Goal: Task Accomplishment & Management: Use online tool/utility

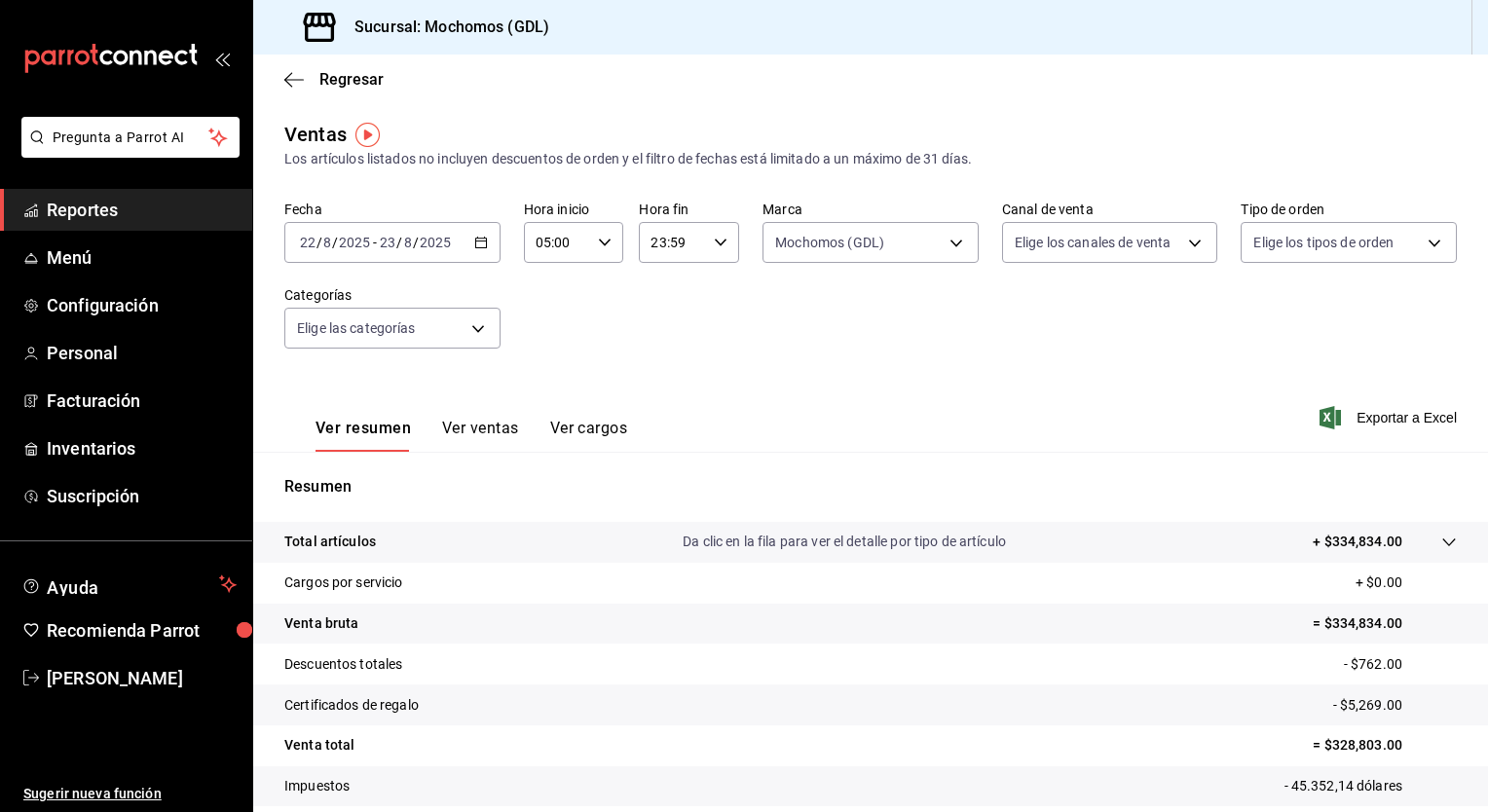
click at [479, 246] on icon "button" at bounding box center [481, 242] width 14 height 14
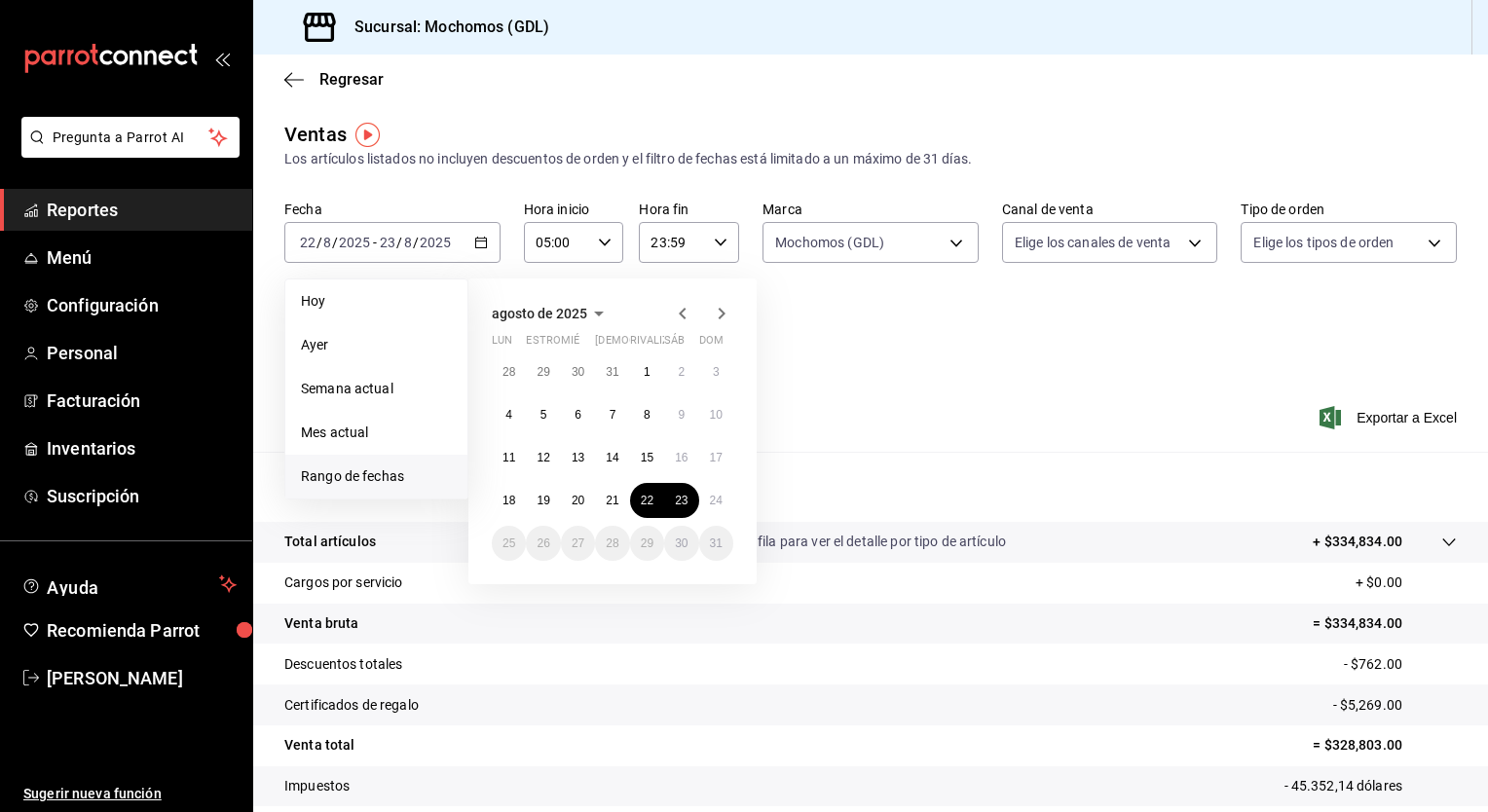
click at [882, 356] on div "Fecha [DATE] [DATE] - [DATE] [DATE] [DATE] [DATE] Semana actual Mes actual [GEO…" at bounding box center [871, 285] width 1173 height 171
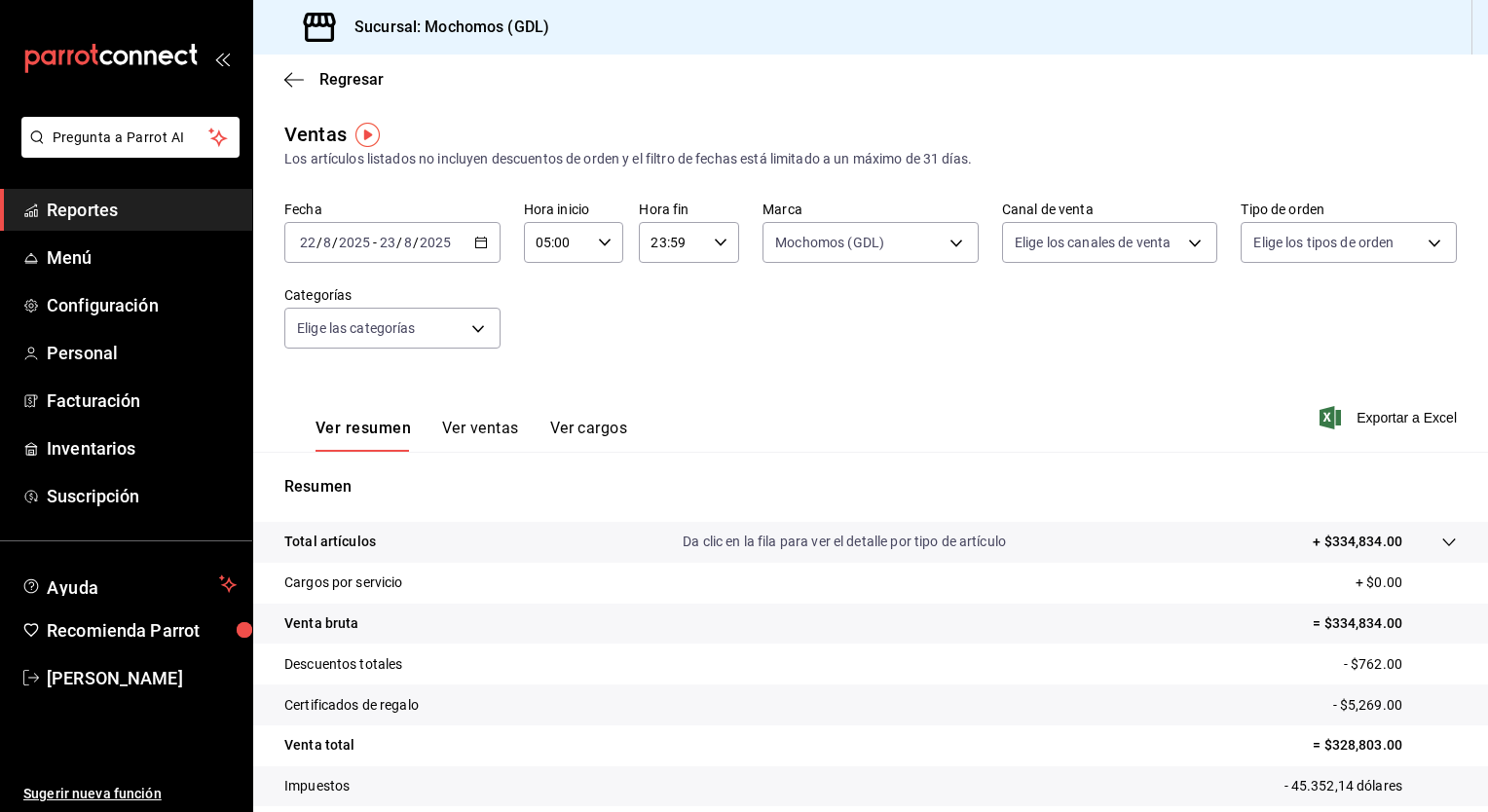
click at [497, 249] on div "[DATE] [DATE] - [DATE] [DATE]" at bounding box center [392, 242] width 216 height 41
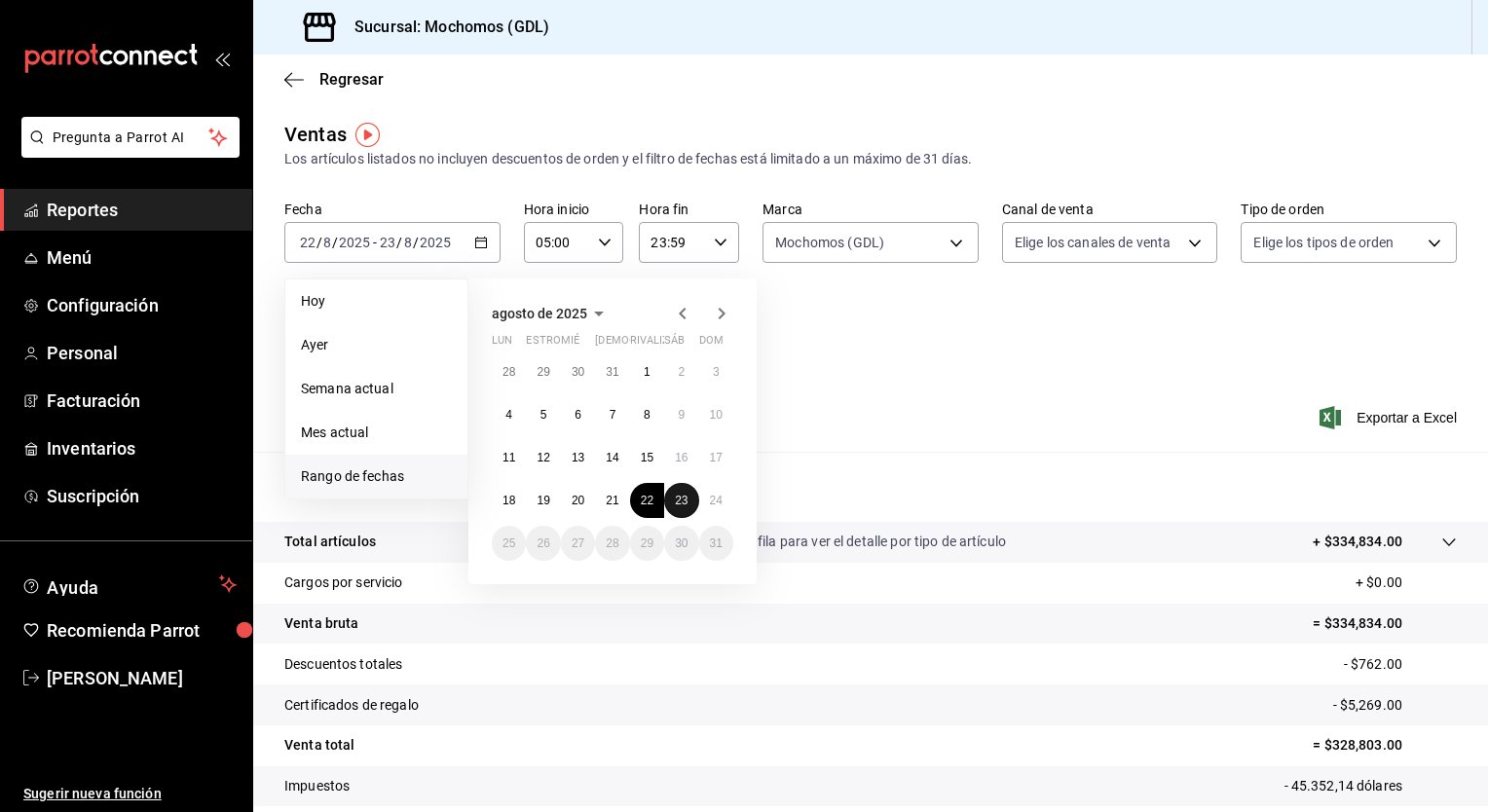
click at [682, 502] on abbr "23" at bounding box center [680, 500] width 13 height 14
click at [717, 508] on button "24" at bounding box center [716, 500] width 34 height 35
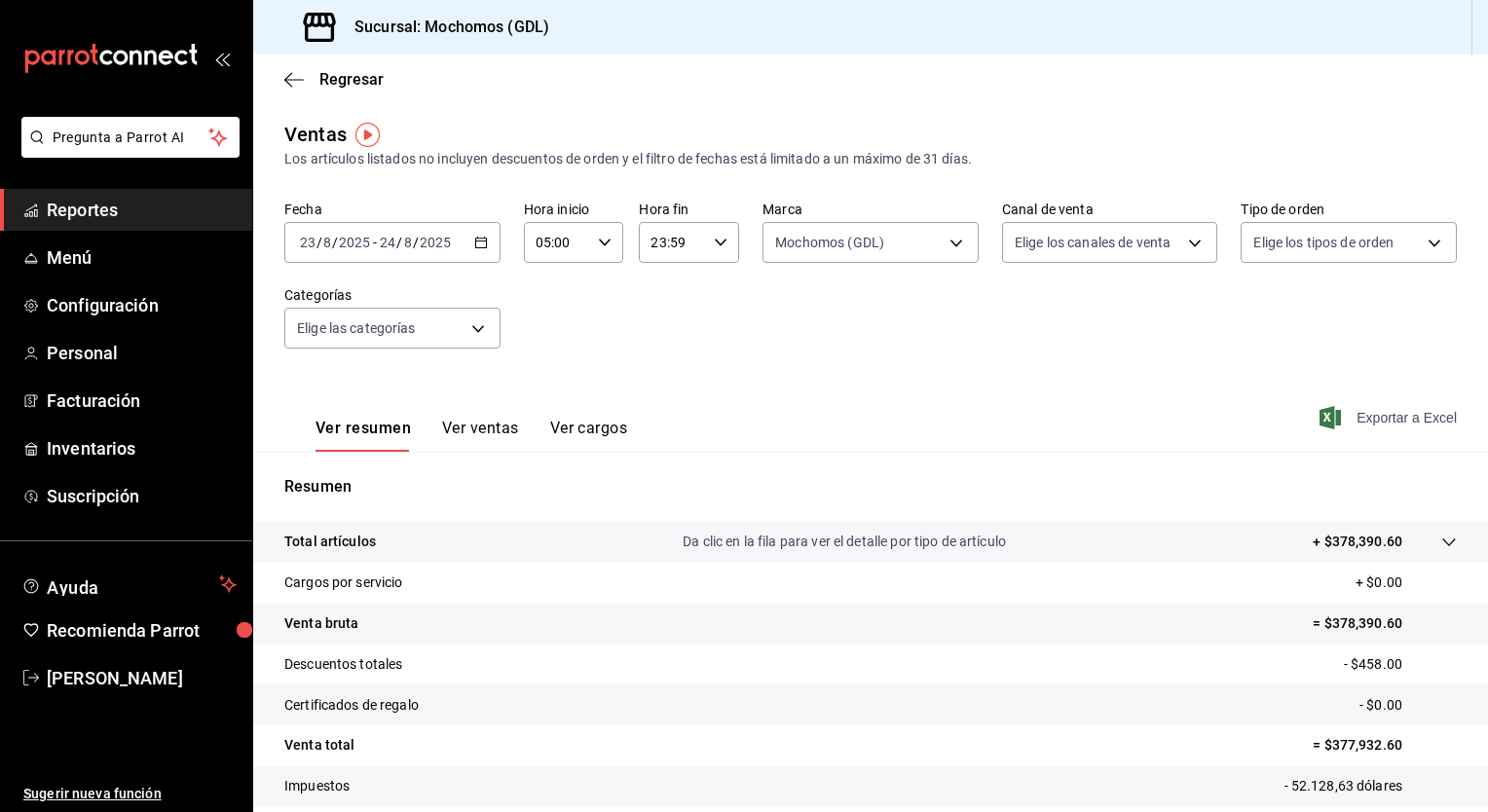
click at [1330, 418] on span "Exportar a Excel" at bounding box center [1390, 417] width 133 height 23
click at [574, 315] on div "Fecha [DATE] [DATE] - [DATE] [DATE] Hora inicio 05:00 Hora inicio Hora fin 23:5…" at bounding box center [871, 285] width 1173 height 171
click at [475, 242] on \(Stroke\) "button" at bounding box center [481, 242] width 12 height 11
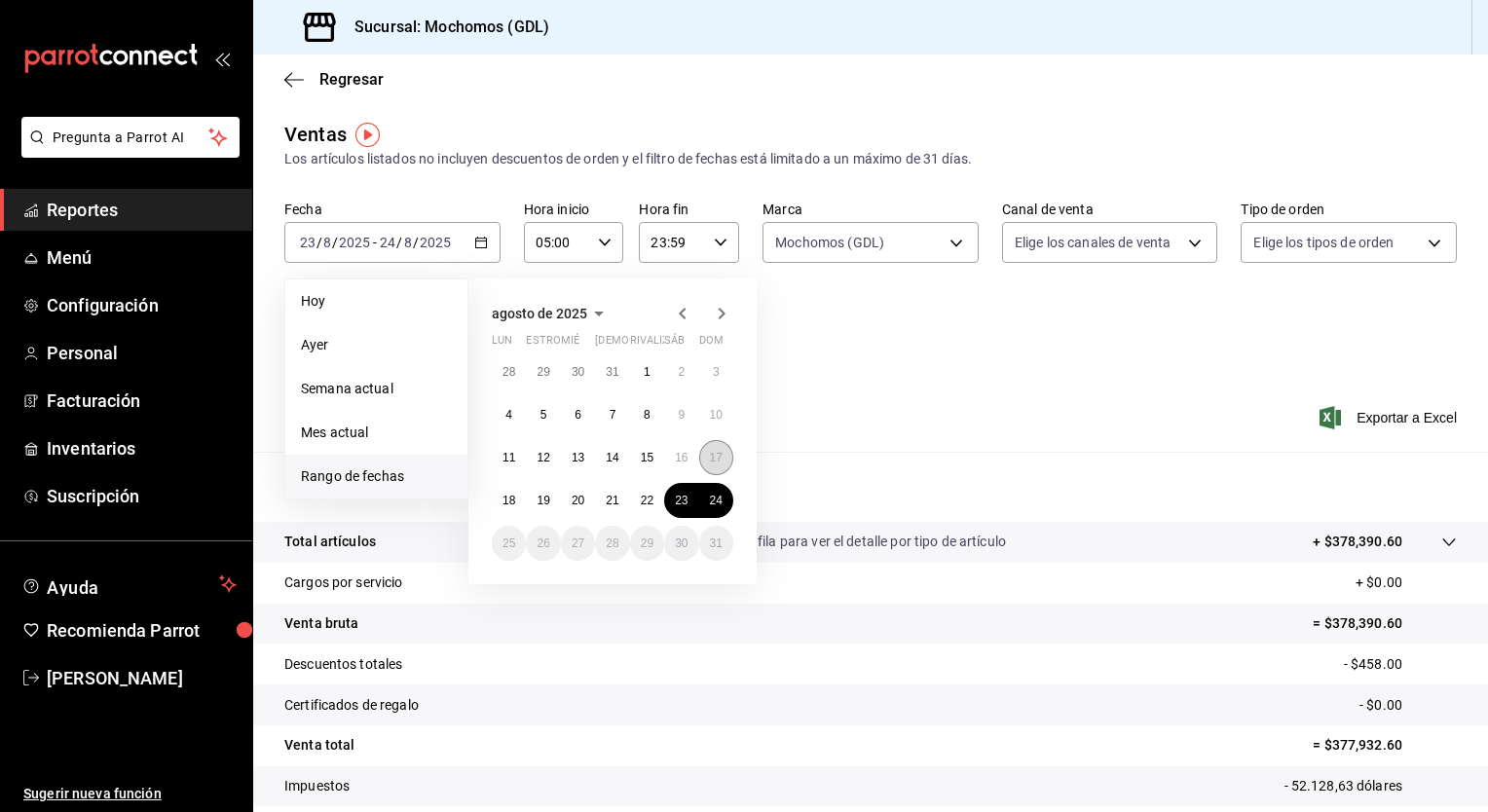
click at [716, 461] on abbr "17" at bounding box center [716, 457] width 13 height 14
click at [718, 489] on button "24" at bounding box center [716, 500] width 34 height 35
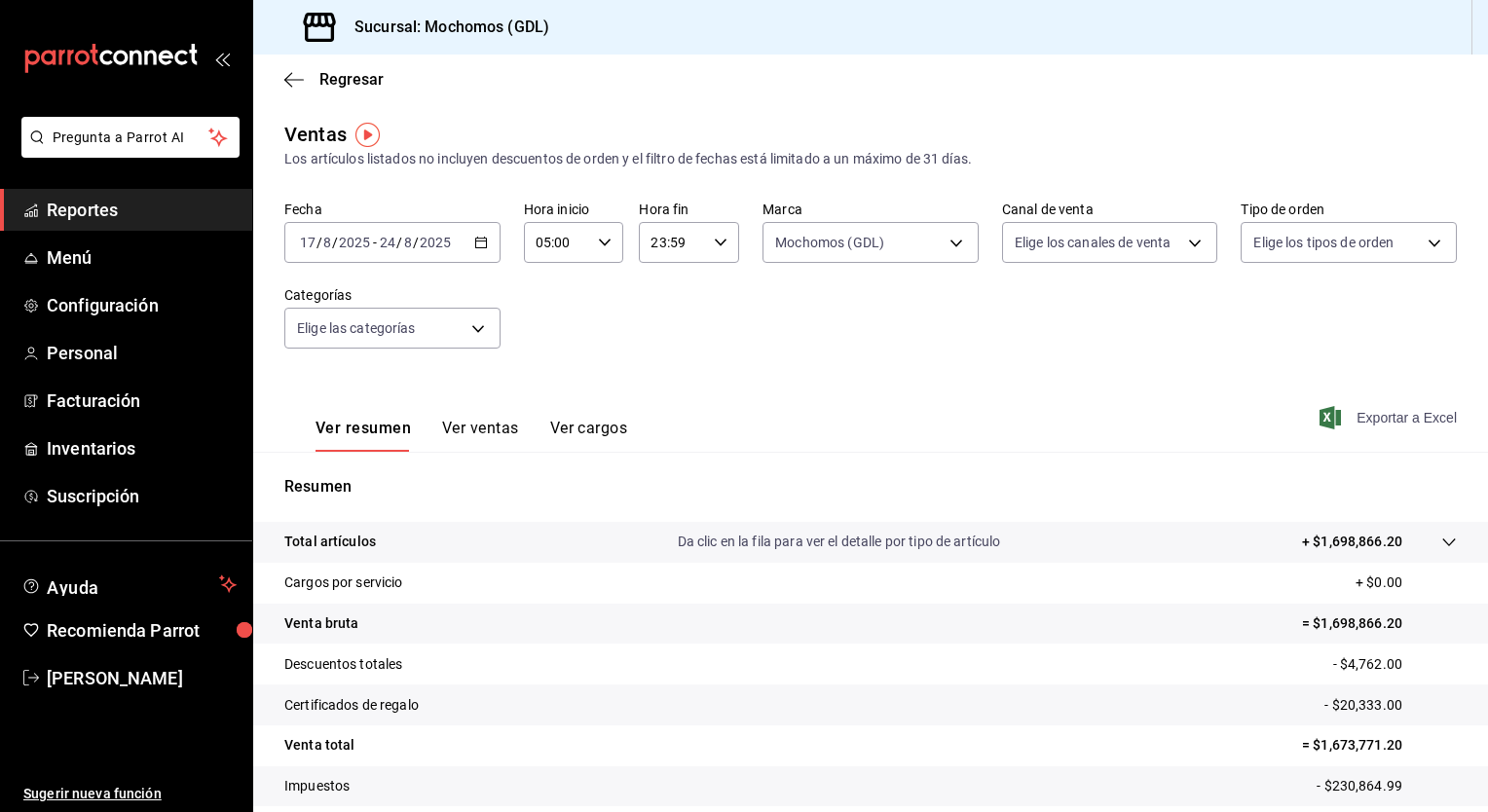
click at [1320, 422] on icon "button" at bounding box center [1331, 417] width 22 height 23
